Goal: Information Seeking & Learning: Learn about a topic

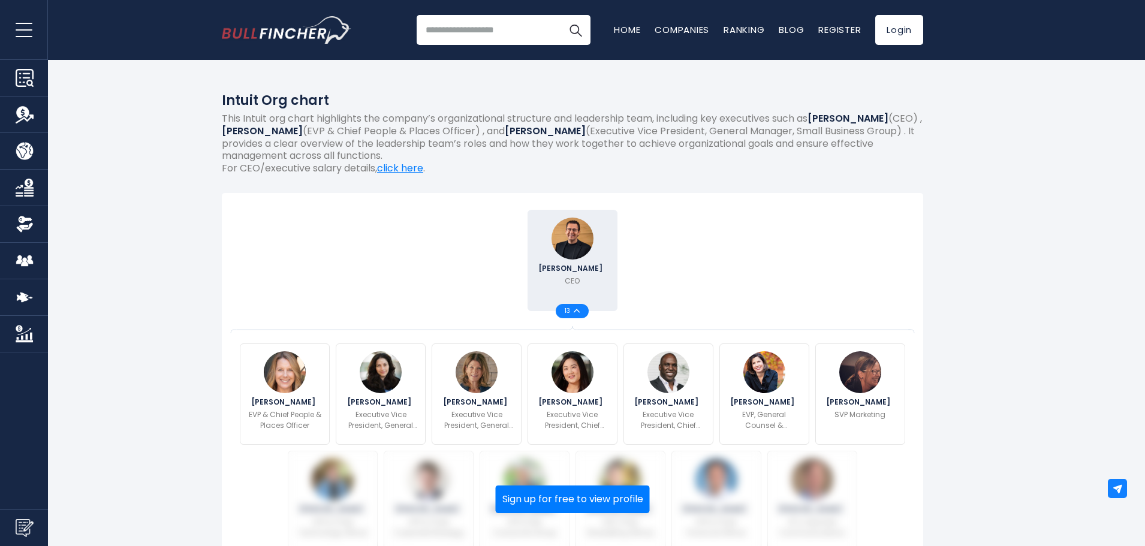
scroll to position [240, 0]
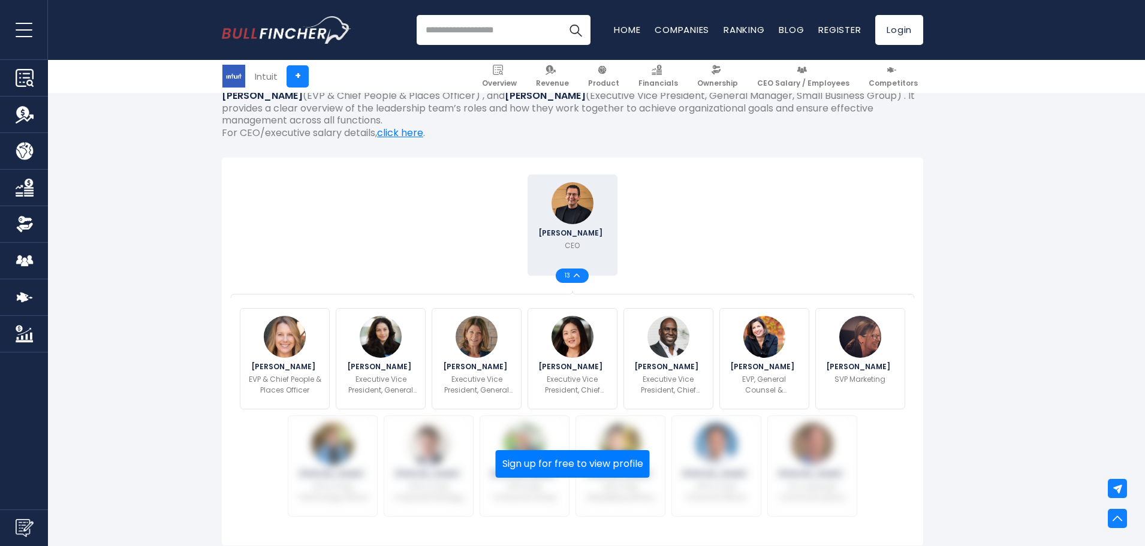
click at [577, 277] on img at bounding box center [577, 275] width 6 height 4
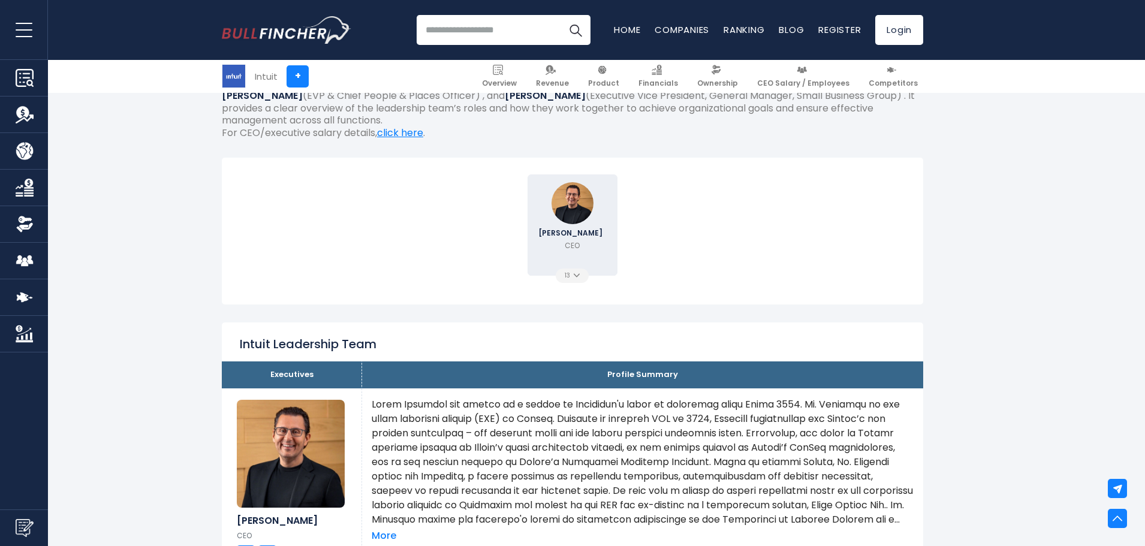
click at [577, 277] on img at bounding box center [577, 275] width 6 height 4
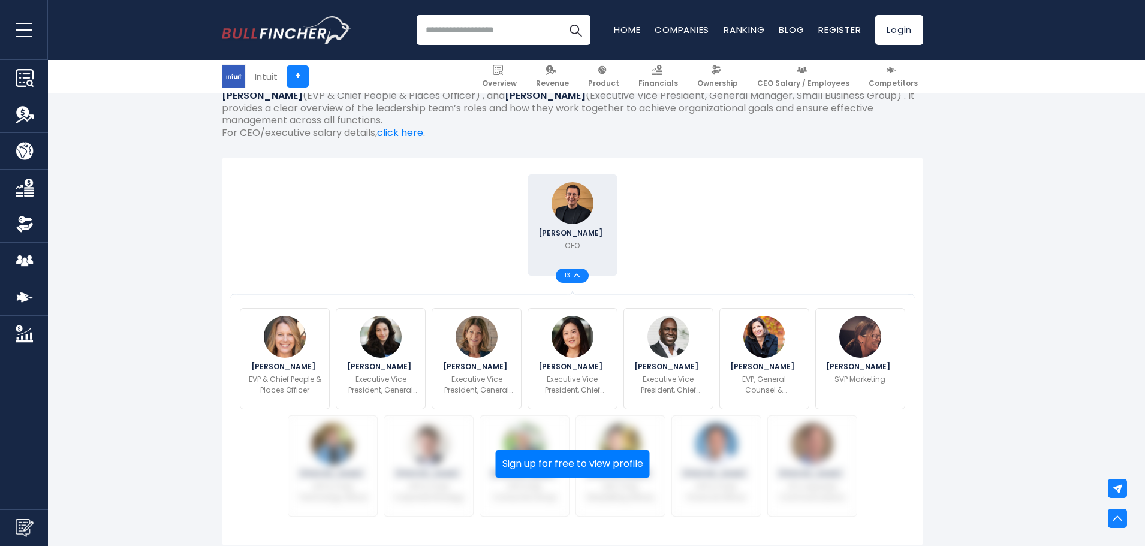
click at [577, 277] on img at bounding box center [577, 275] width 6 height 4
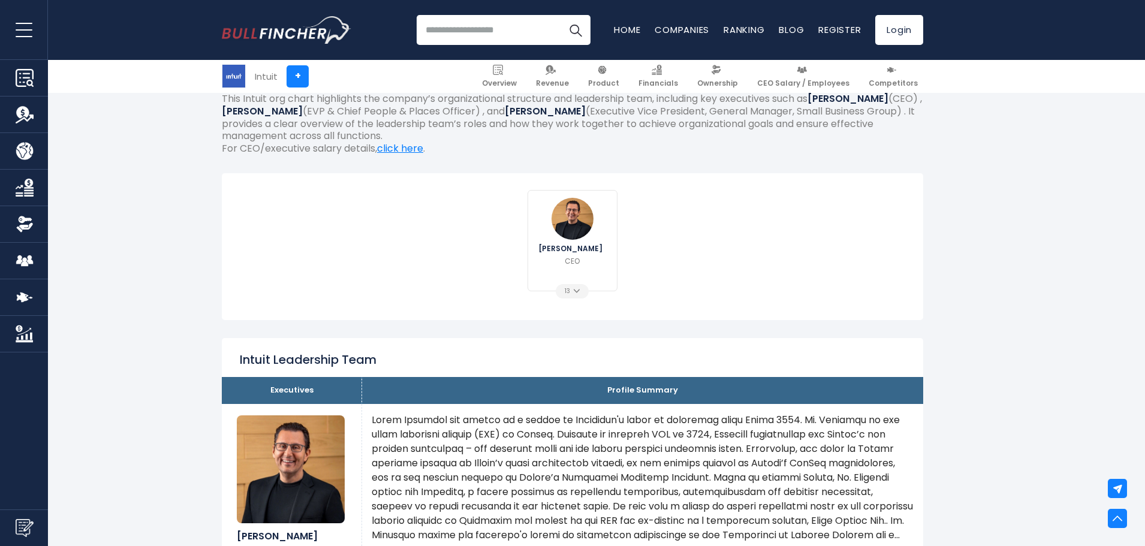
scroll to position [0, 0]
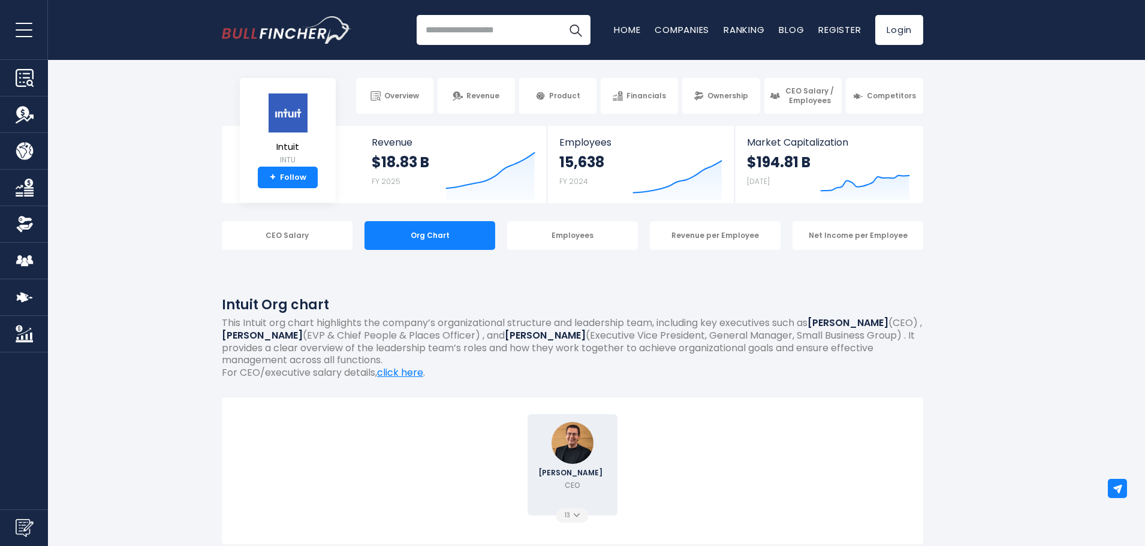
click at [577, 513] on img at bounding box center [577, 515] width 6 height 4
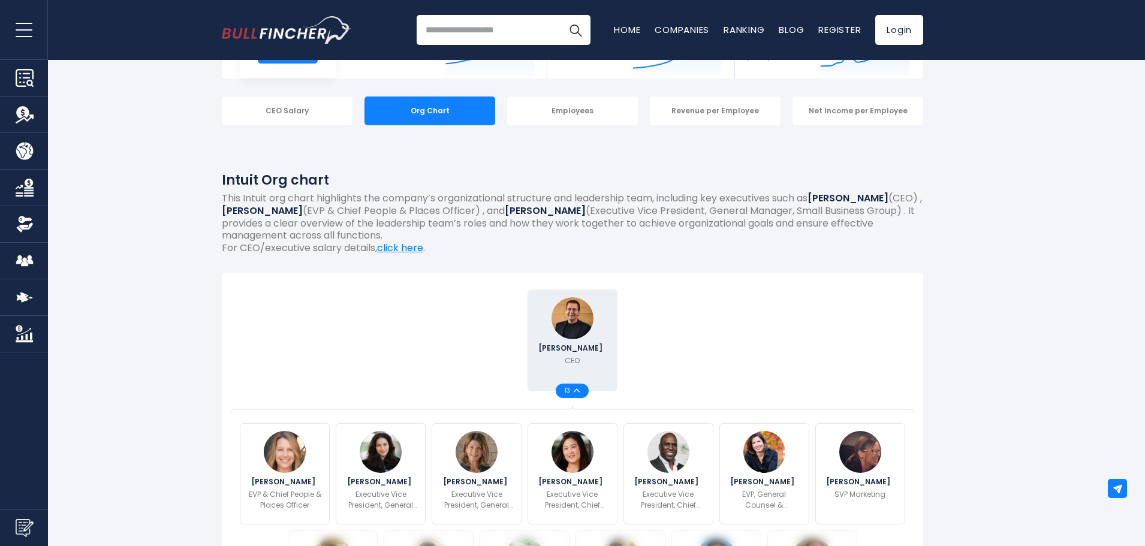
scroll to position [240, 0]
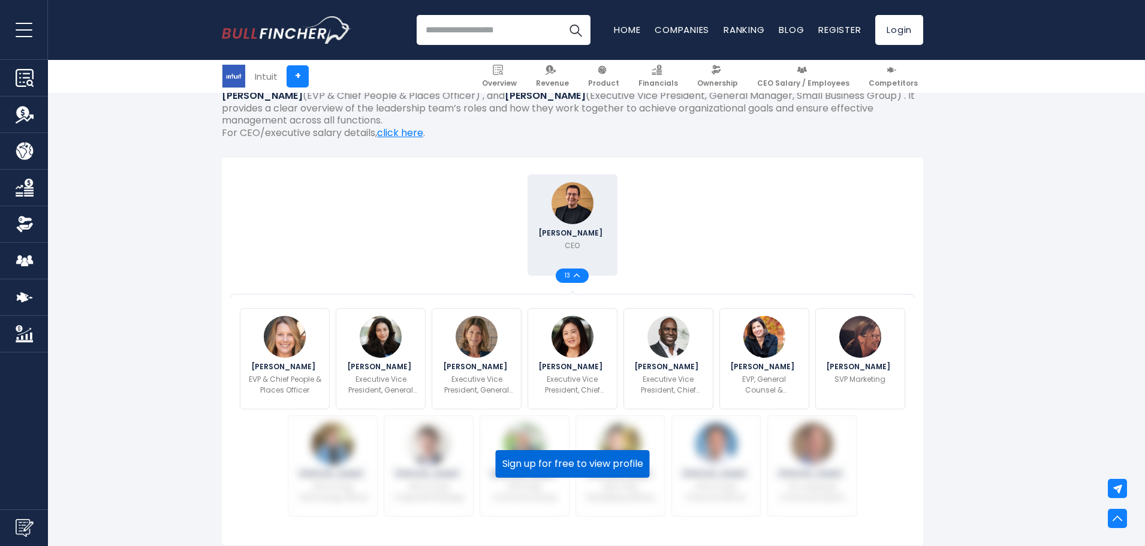
click at [593, 470] on button "Sign up for free to view profile" at bounding box center [573, 464] width 154 height 28
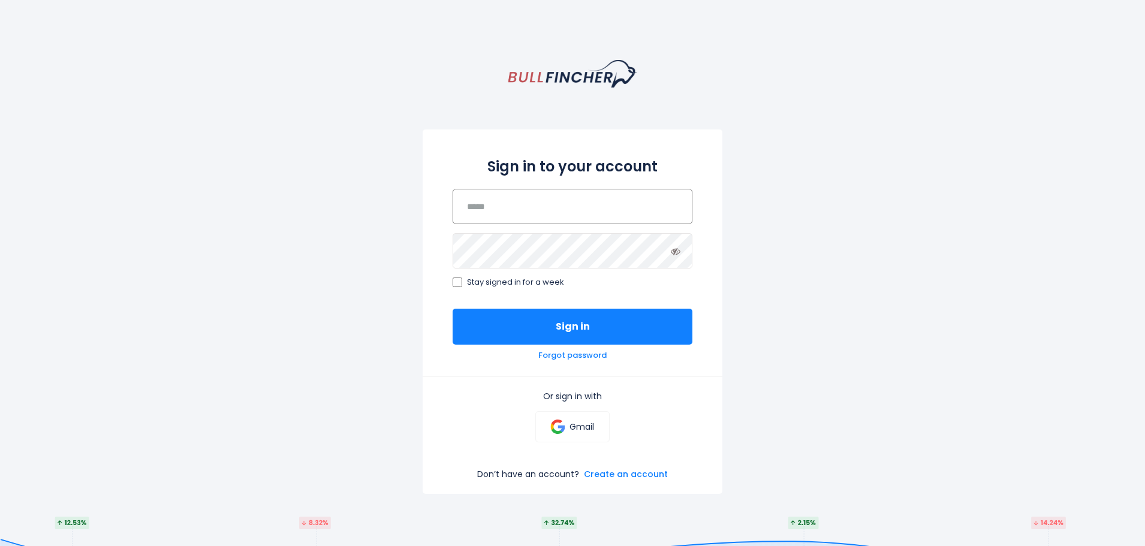
click at [532, 194] on input "email" at bounding box center [572, 206] width 240 height 35
type input "**********"
click at [870, 405] on div "**********" at bounding box center [572, 333] width 1145 height 546
click at [615, 475] on link "Create an account" at bounding box center [626, 474] width 84 height 11
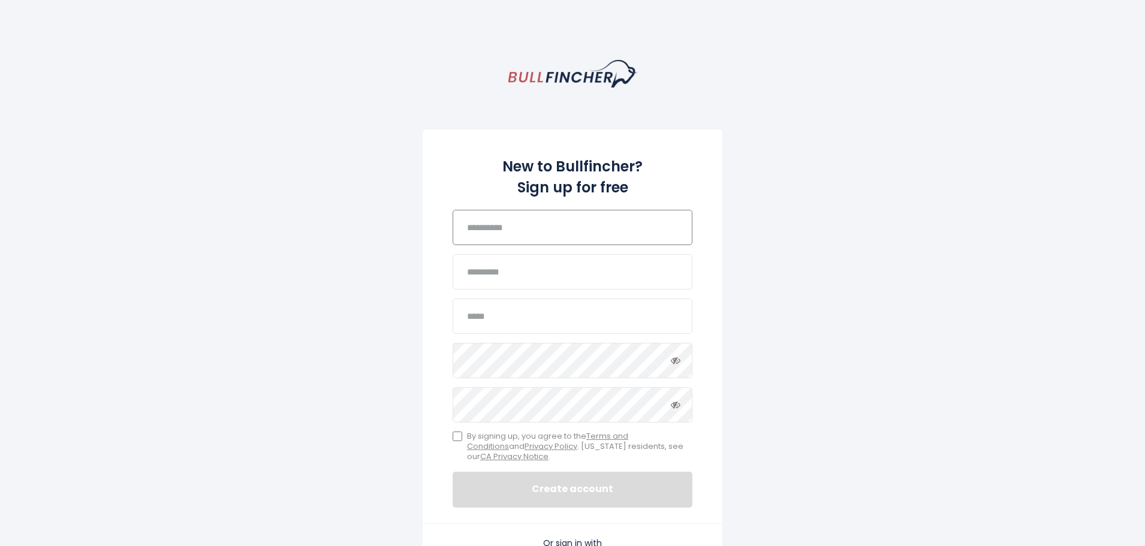
click at [501, 230] on input "text" at bounding box center [572, 227] width 240 height 35
type input "*****"
type input "*******"
type input "**********"
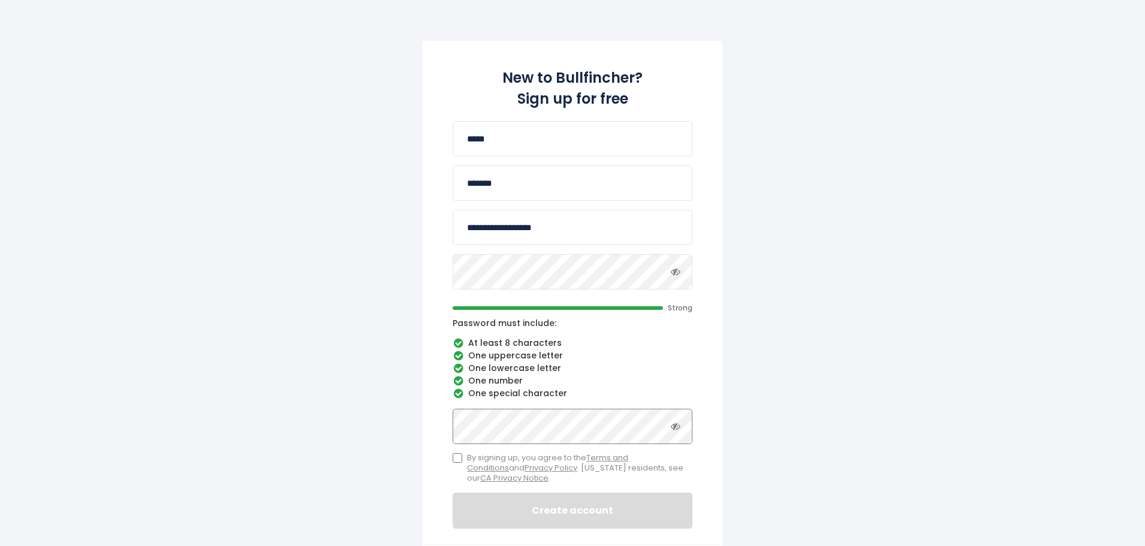
scroll to position [300, 0]
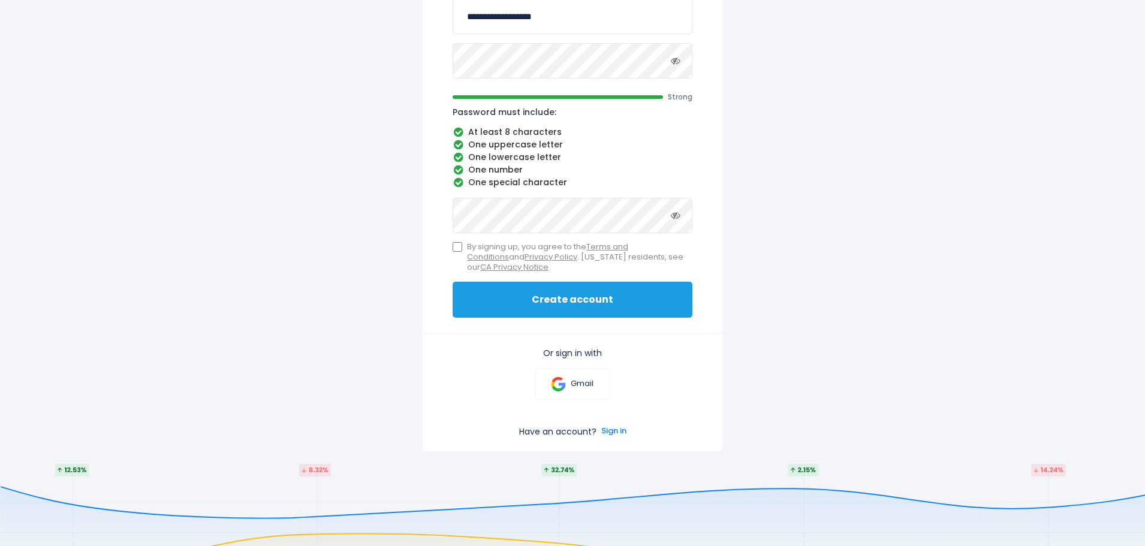
click at [502, 289] on button "Create account" at bounding box center [572, 300] width 240 height 36
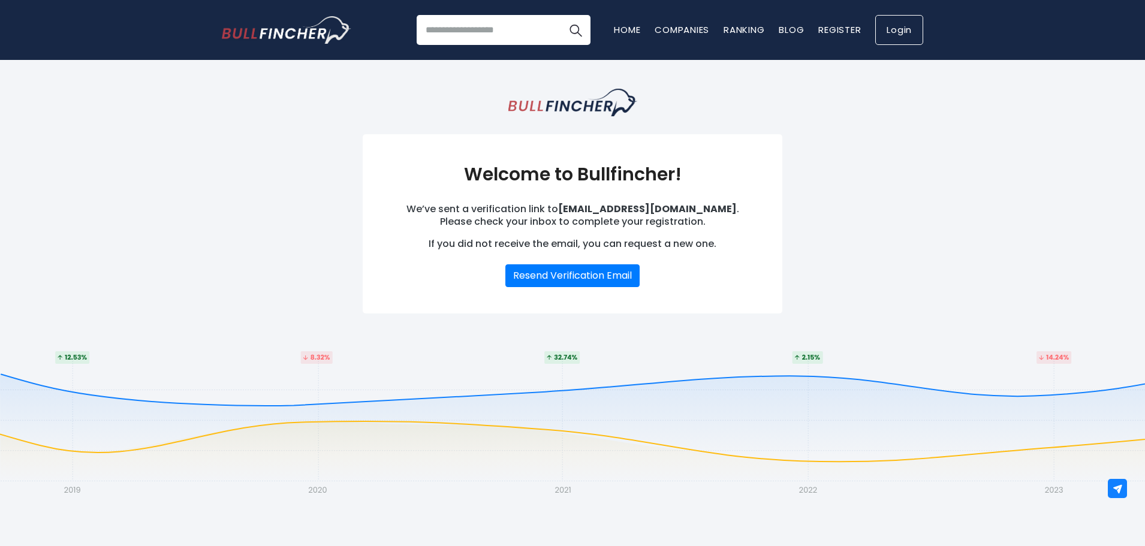
click at [889, 31] on link "Login" at bounding box center [899, 30] width 48 height 30
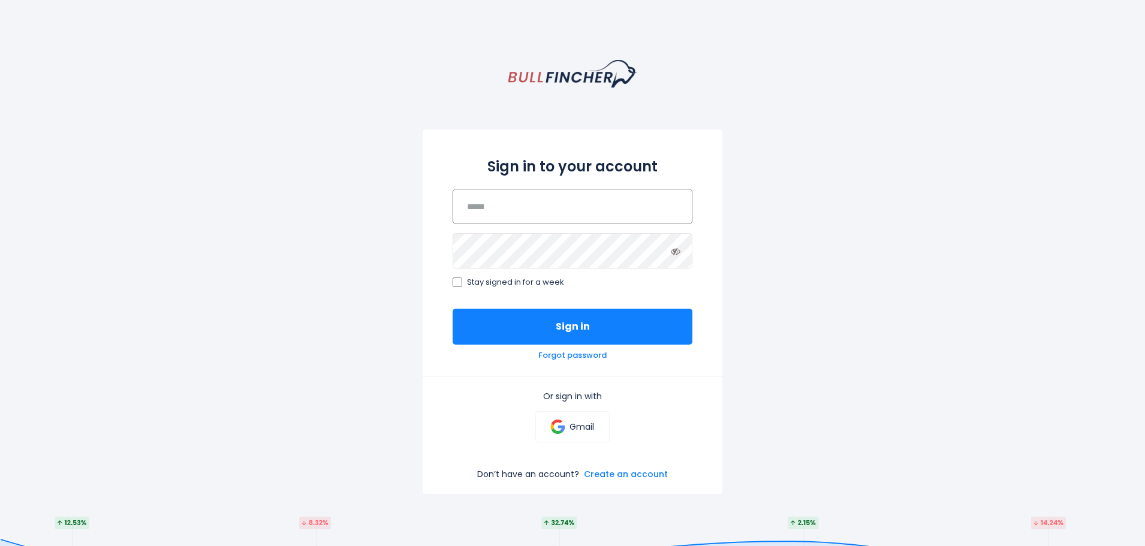
click at [547, 209] on input "email" at bounding box center [572, 206] width 240 height 35
type input "**********"
click at [452, 309] on button "Sign in" at bounding box center [572, 327] width 240 height 36
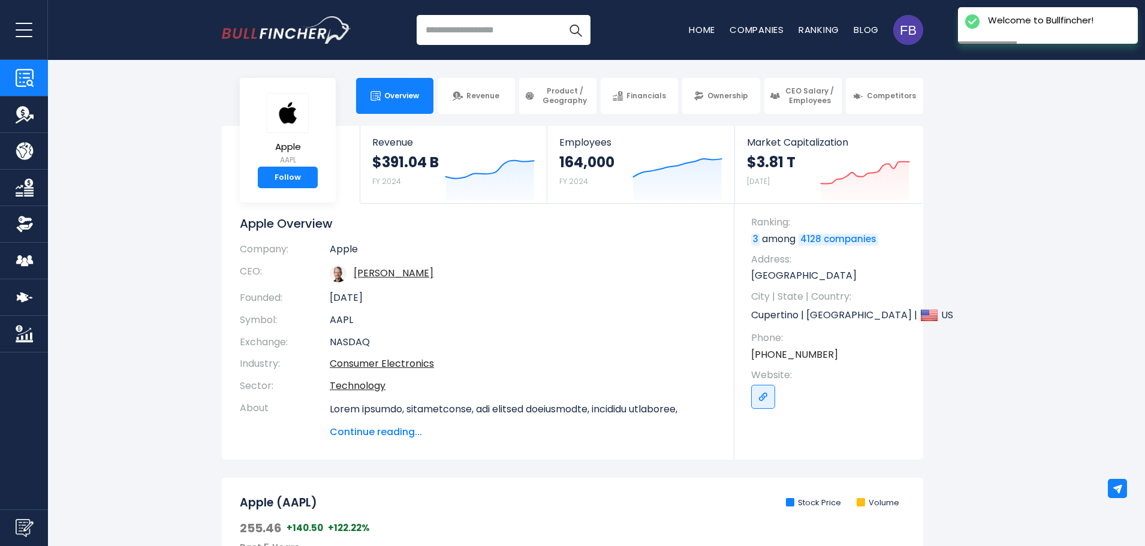
click at [481, 22] on input "search" at bounding box center [504, 30] width 174 height 30
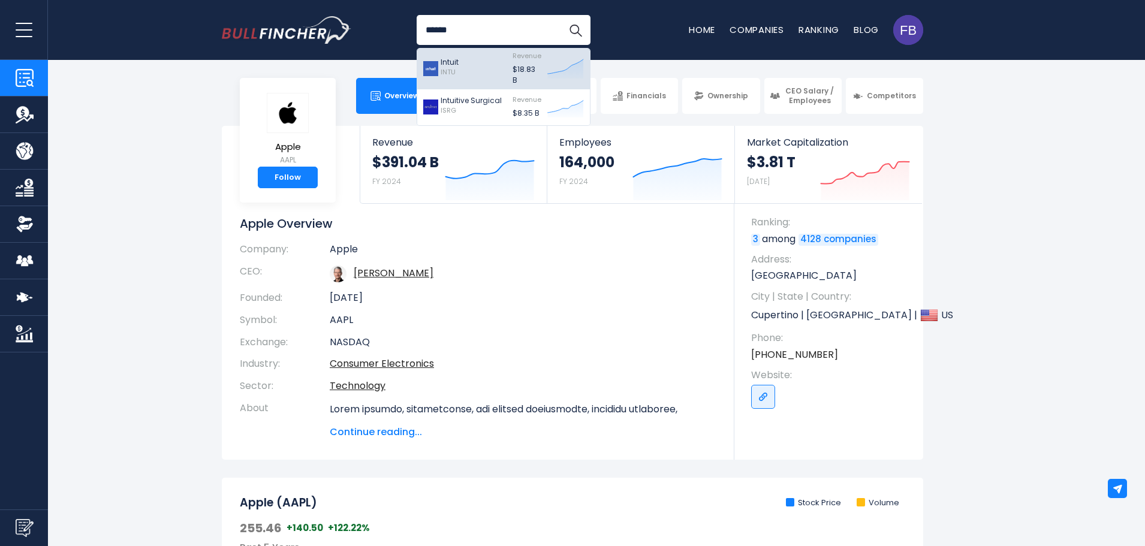
type input "******"
click at [471, 66] on div "Intuit INTU" at bounding box center [464, 69] width 83 height 34
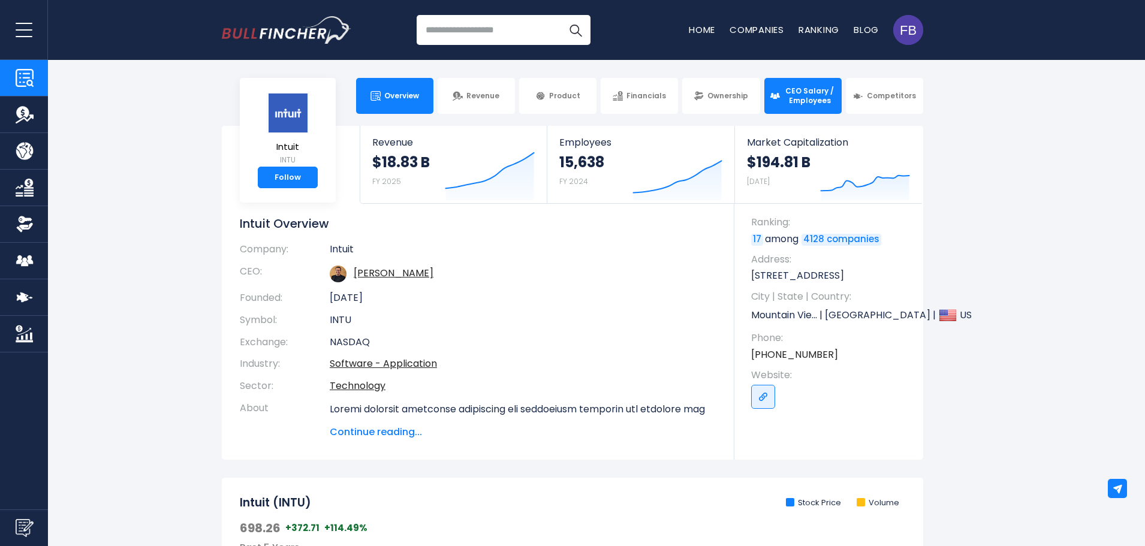
click at [818, 88] on span "CEO Salary / Employees" at bounding box center [809, 95] width 53 height 19
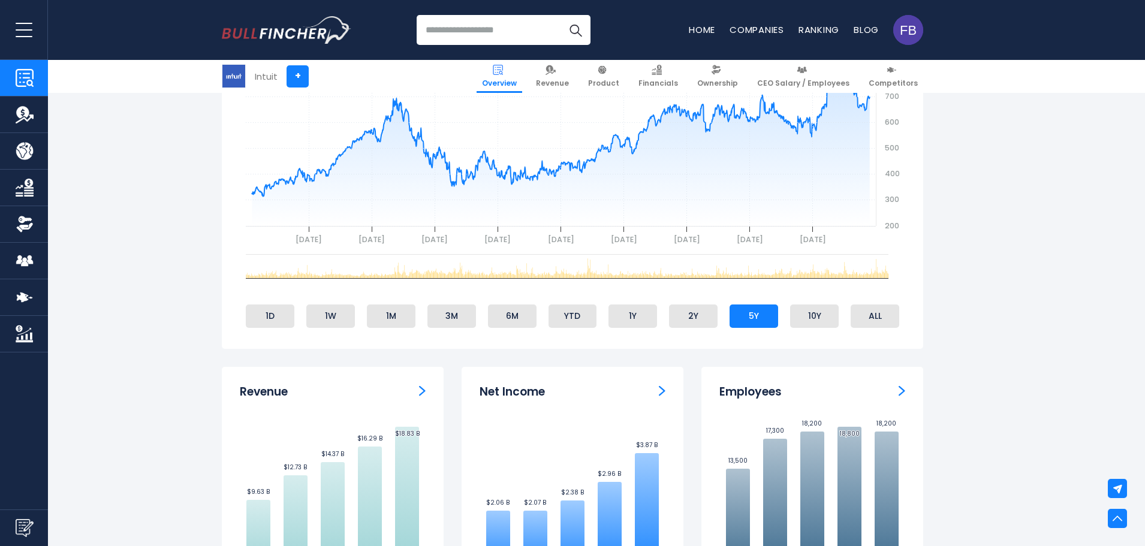
scroll to position [240, 0]
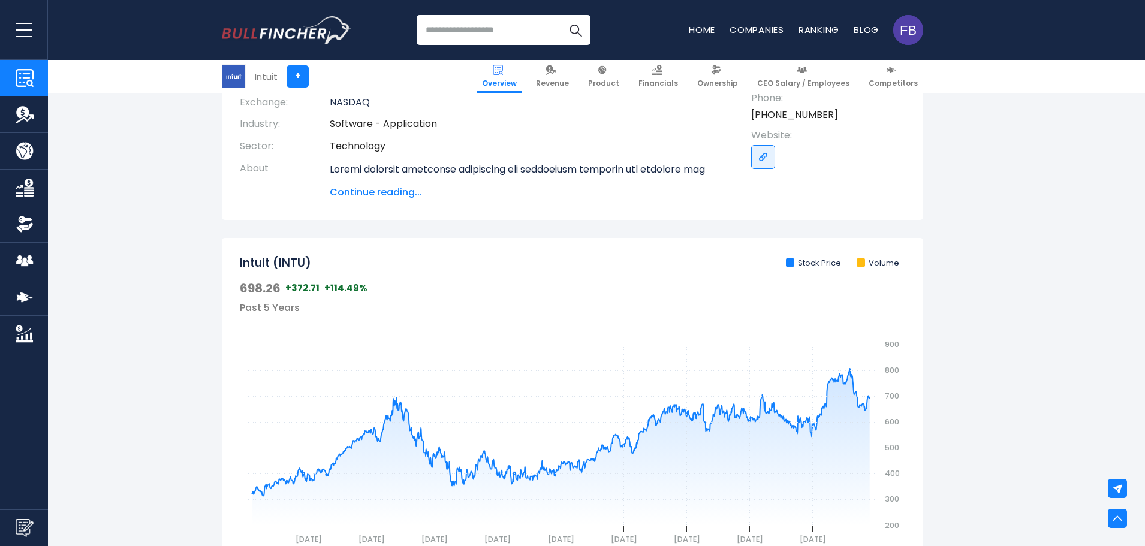
click at [388, 190] on span "Continue reading..." at bounding box center [523, 192] width 387 height 14
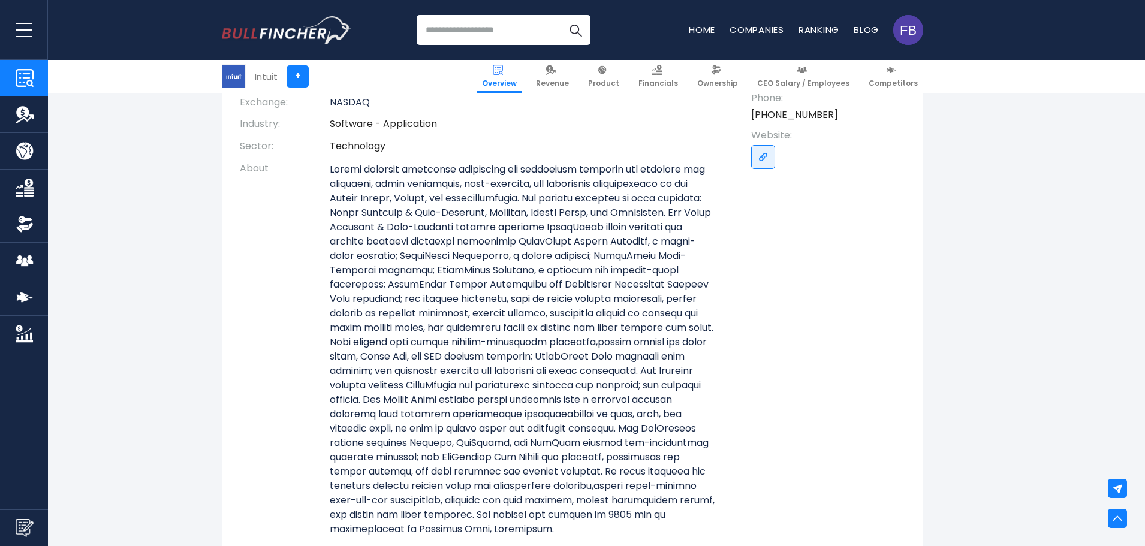
scroll to position [0, 0]
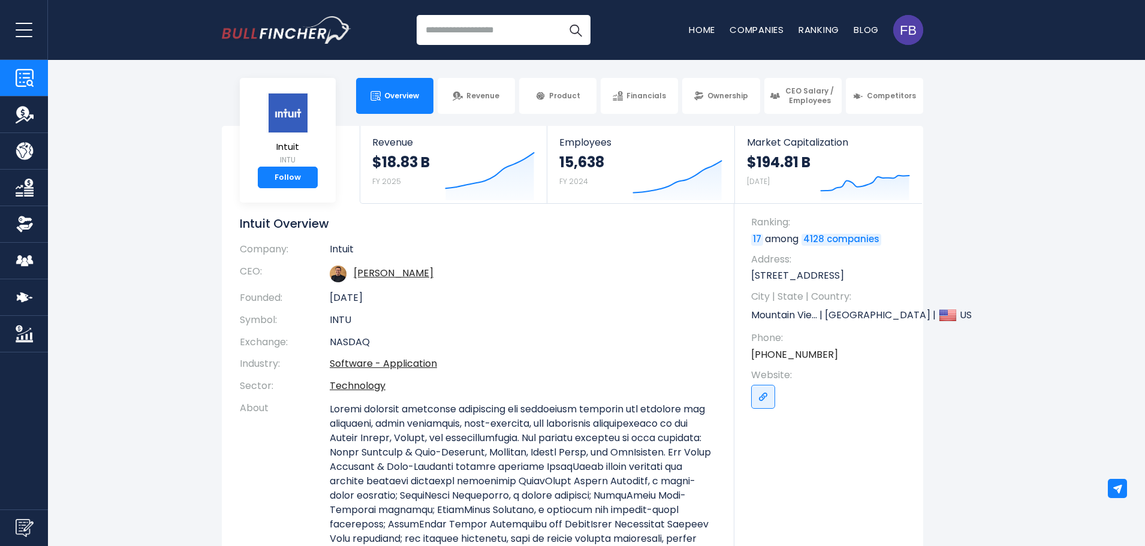
click at [286, 111] on div "Overview Revenue Product Financials Ownership" at bounding box center [572, 96] width 701 height 36
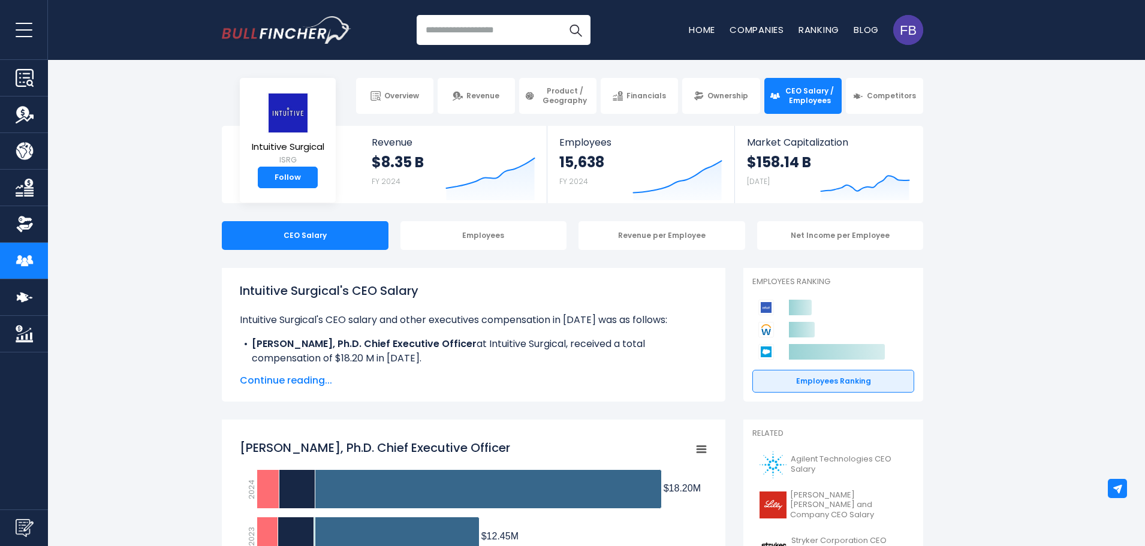
click at [493, 29] on input "search" at bounding box center [504, 30] width 174 height 30
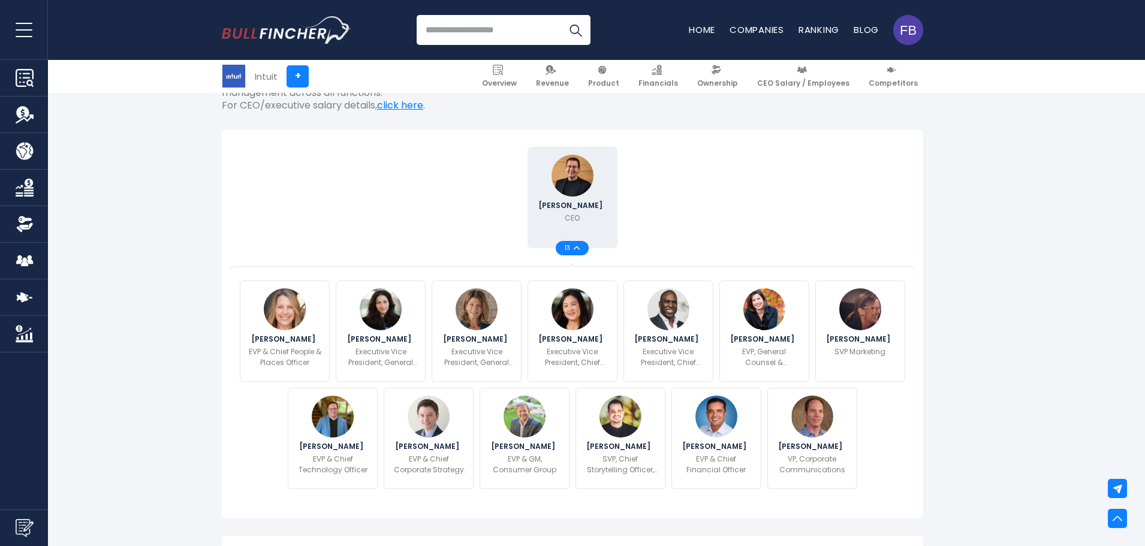
scroll to position [240, 0]
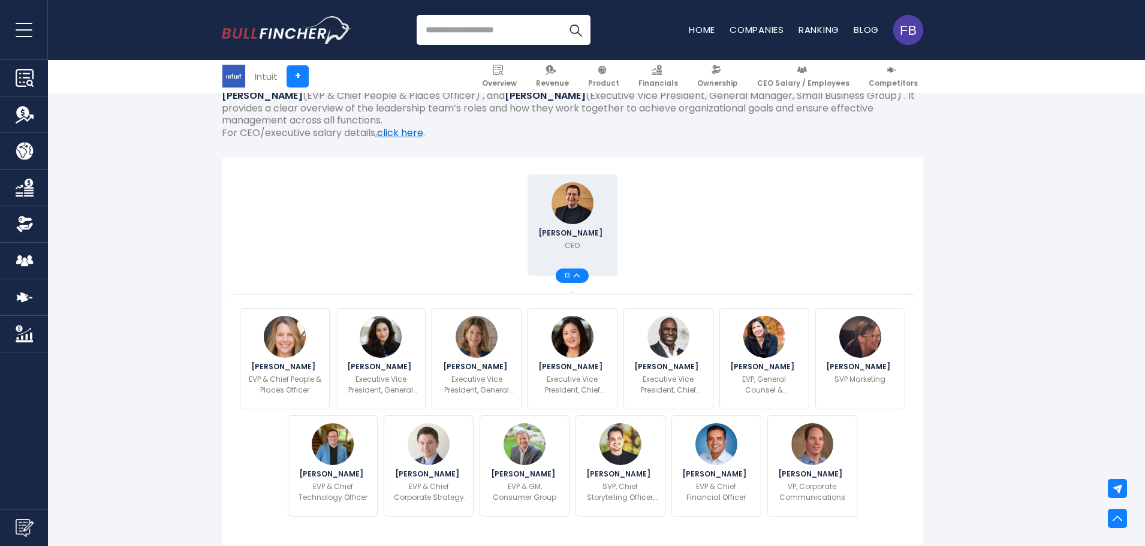
click at [398, 134] on link "click here" at bounding box center [400, 133] width 46 height 14
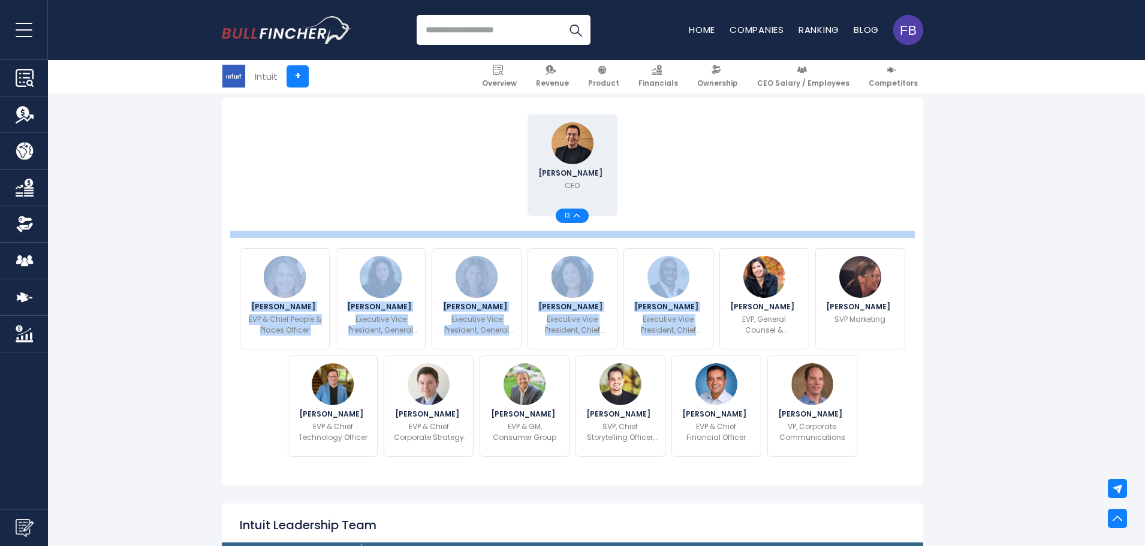
drag, startPoint x: 634, startPoint y: 216, endPoint x: 736, endPoint y: 219, distance: 101.9
click at [736, 219] on div "Sasan Goodarzi CEO 13 Caryl Hilliard Marianna Tessel Sarah Kim" at bounding box center [572, 285] width 665 height 348
click at [743, 159] on div "Sasan Goodarzi CEO 13" at bounding box center [572, 164] width 671 height 107
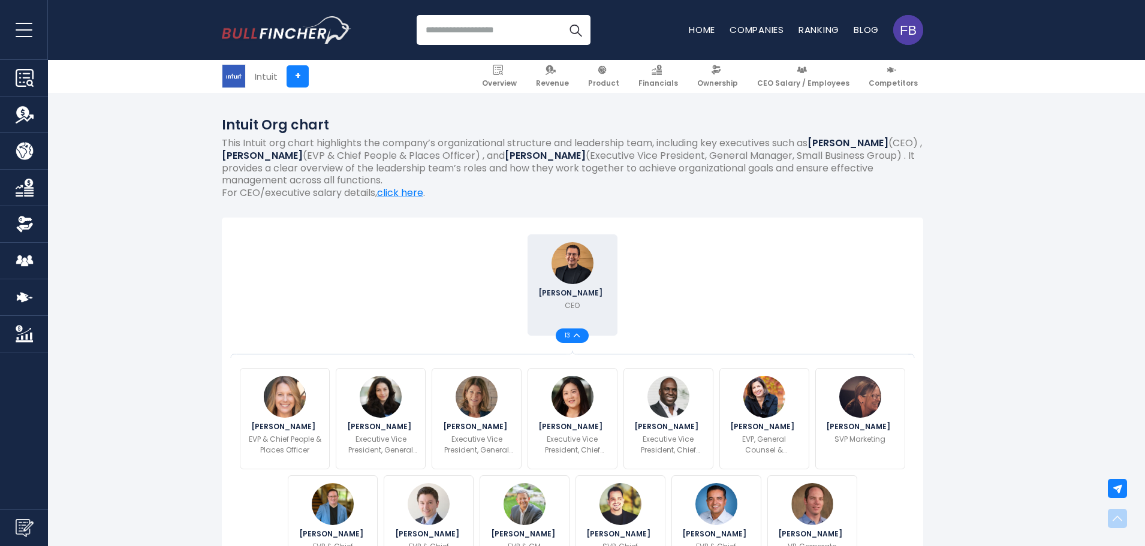
scroll to position [240, 0]
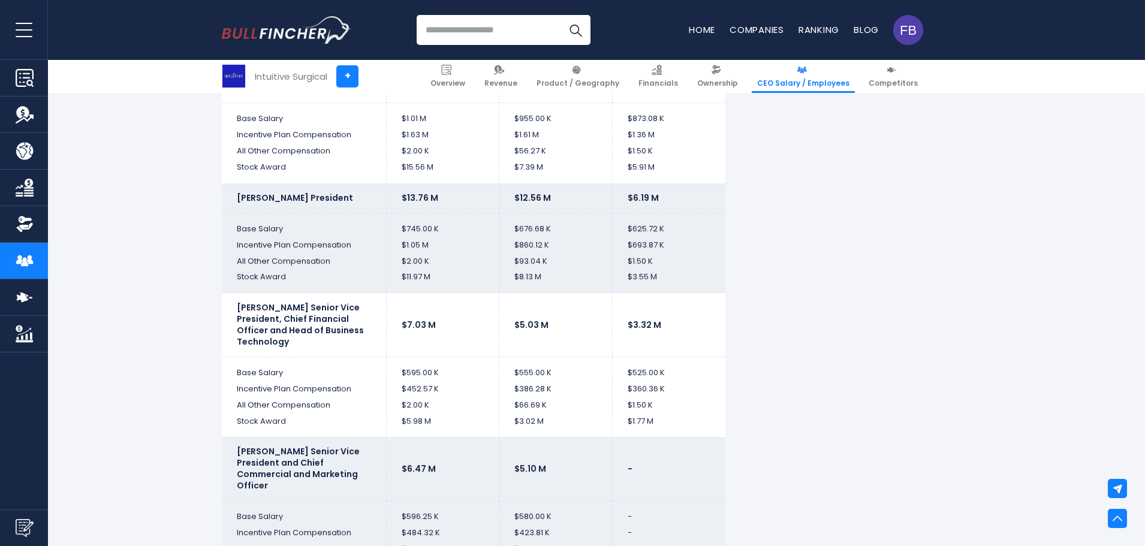
scroll to position [2457, 0]
